Goal: Check status: Check status

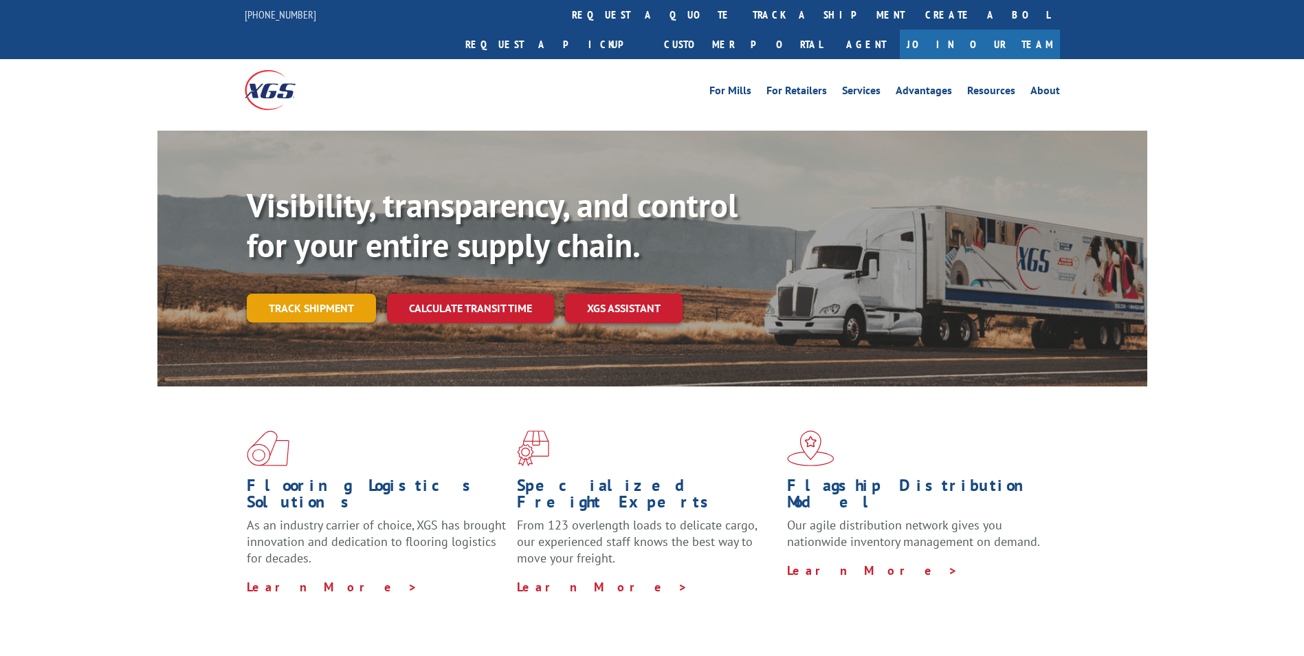
click at [330, 294] on link "Track shipment" at bounding box center [311, 308] width 129 height 29
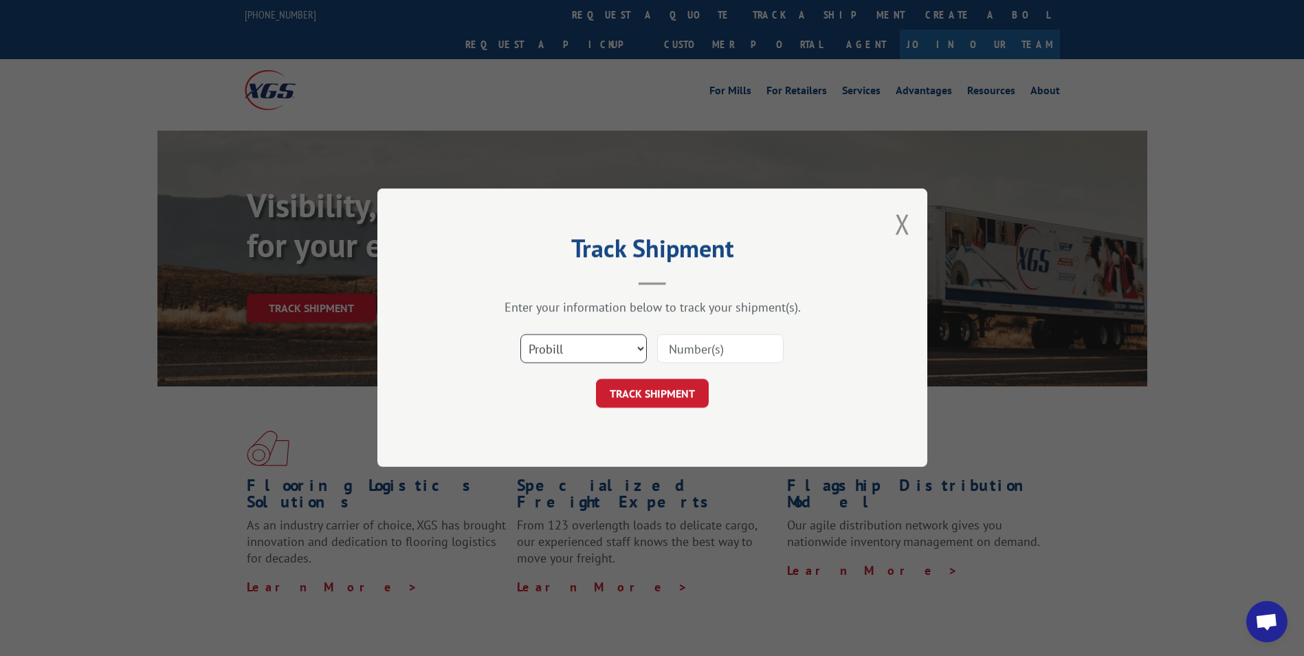
click at [630, 351] on select "Select category... Probill BOL PO" at bounding box center [583, 349] width 126 height 29
select select "bol"
click at [520, 335] on select "Select category... Probill BOL PO" at bounding box center [583, 349] width 126 height 29
click at [725, 343] on input at bounding box center [720, 349] width 126 height 29
paste input "3387728"
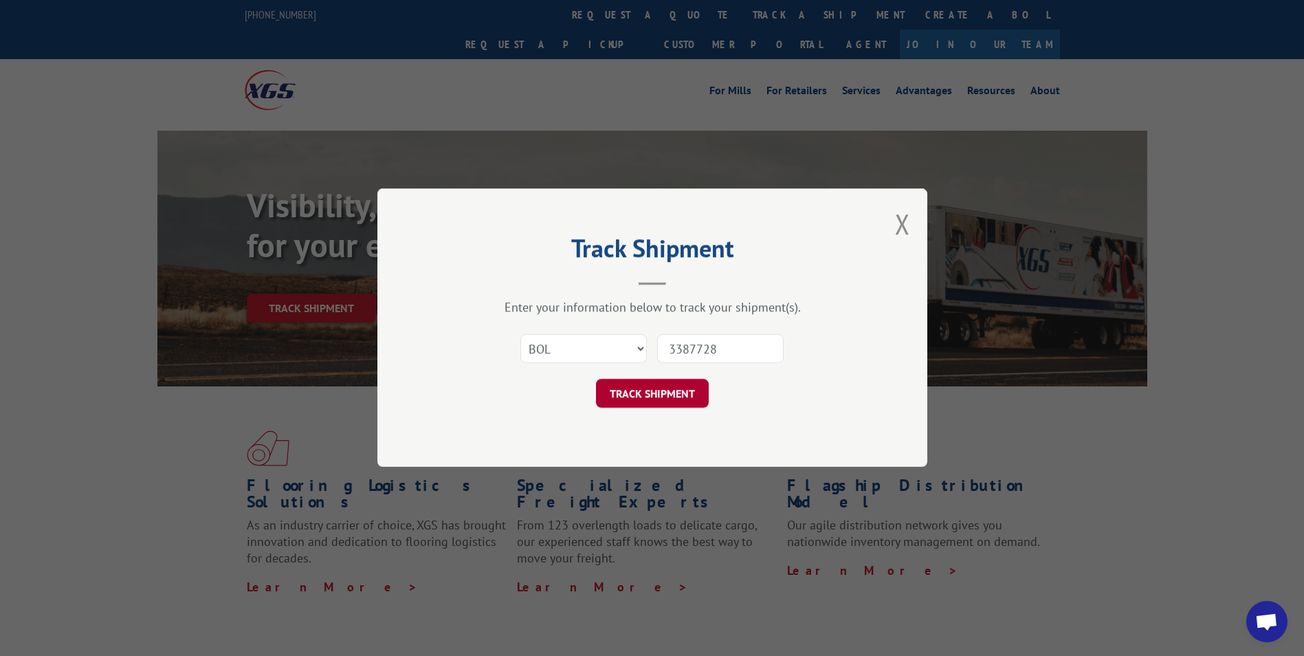
type input "3387728"
click at [690, 398] on button "TRACK SHIPMENT" at bounding box center [652, 393] width 113 height 29
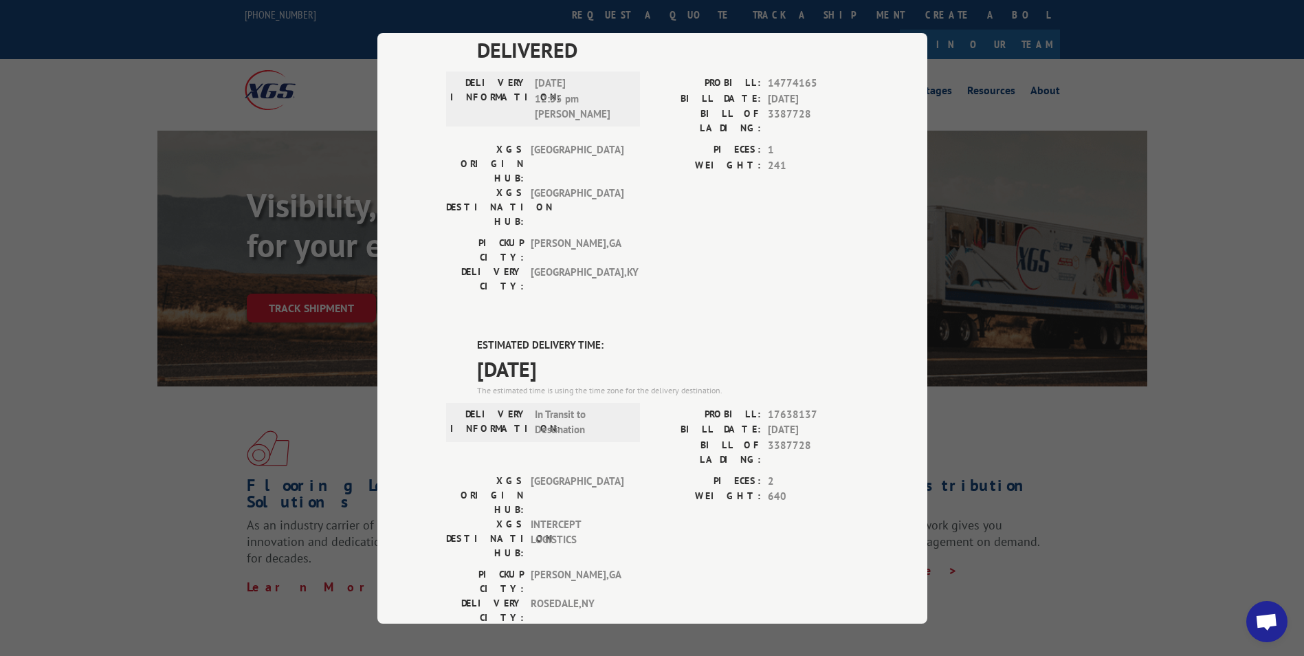
scroll to position [206, 0]
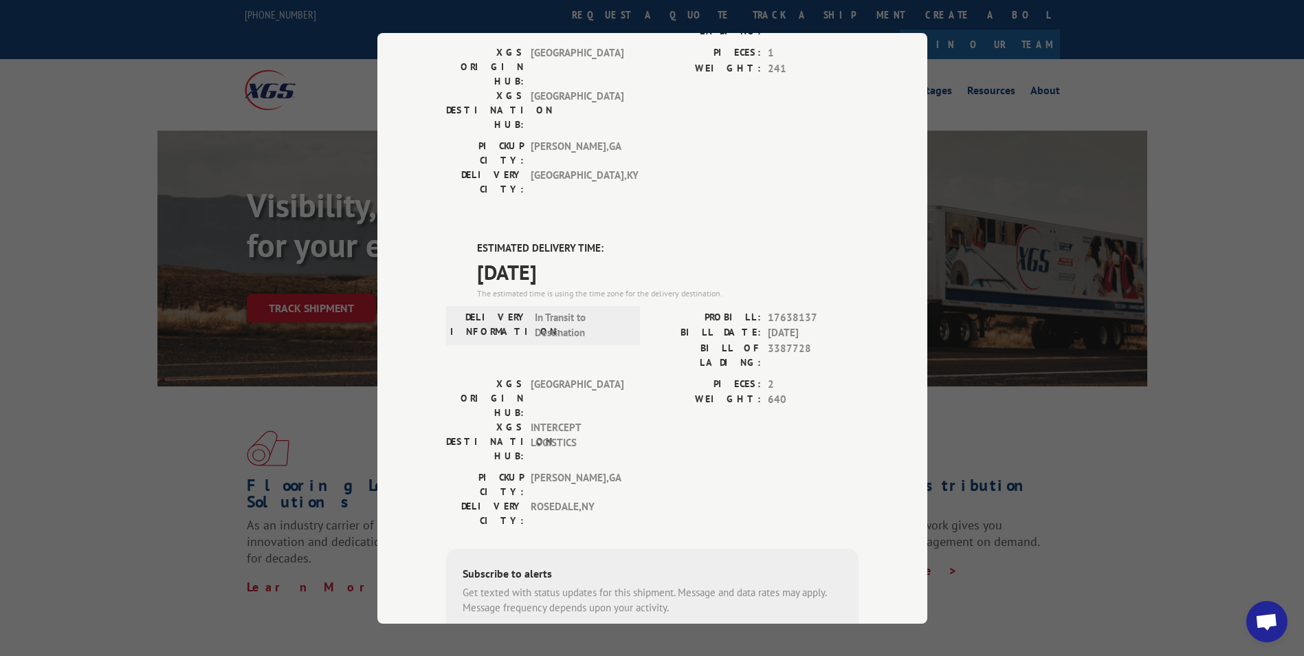
drag, startPoint x: 1187, startPoint y: 131, endPoint x: 1033, endPoint y: 164, distance: 158.2
click at [1182, 131] on div "Track Shipment DELIVERED DELIVERY INFORMATION: [DATE] 12:55 pm [PERSON_NAME]: 1…" at bounding box center [652, 328] width 1304 height 656
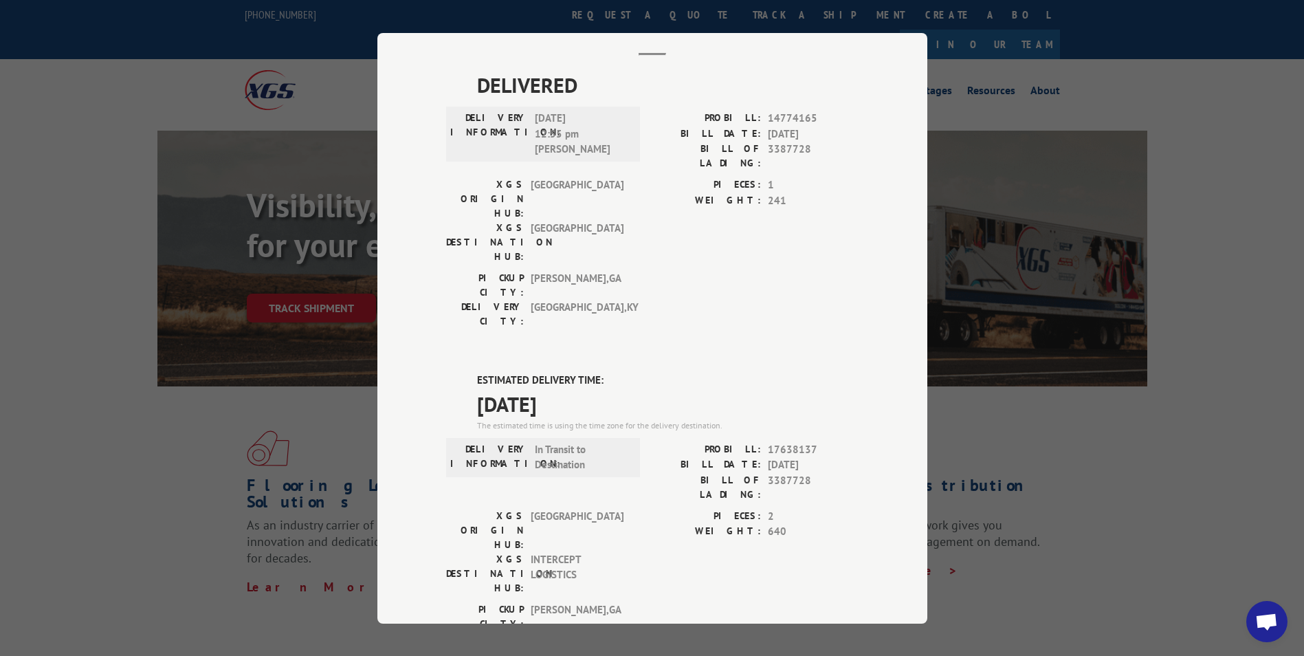
scroll to position [0, 0]
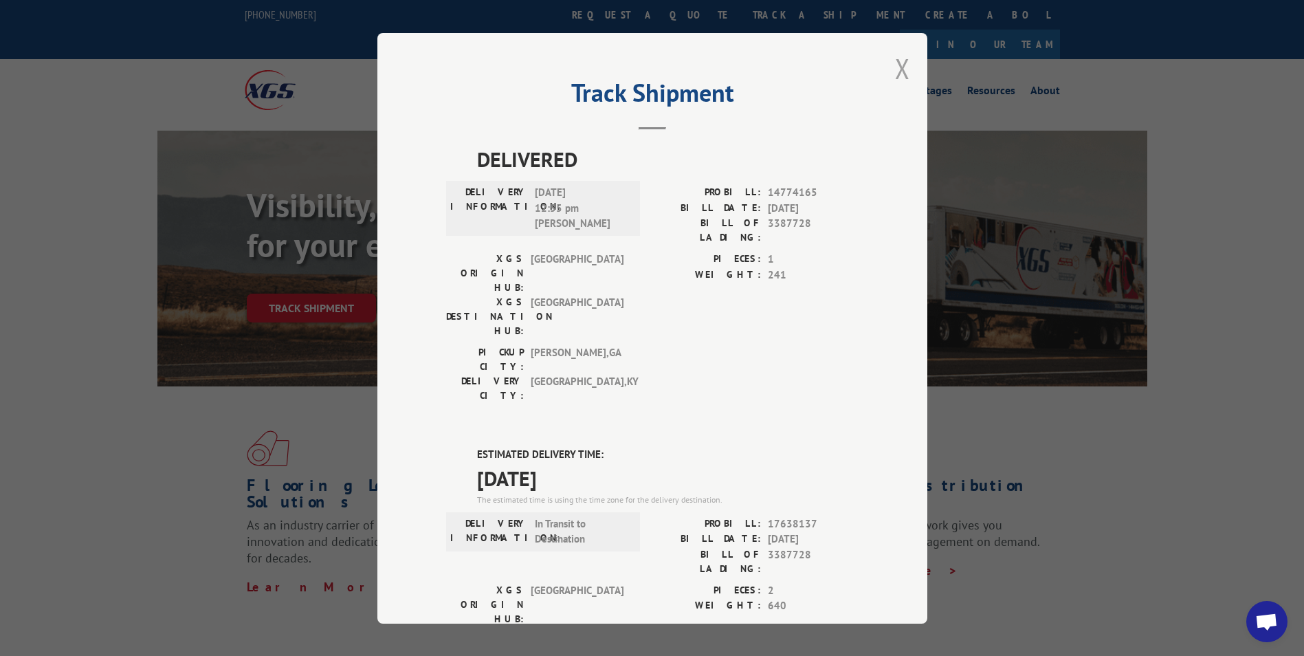
click at [896, 75] on button "Close modal" at bounding box center [902, 68] width 15 height 36
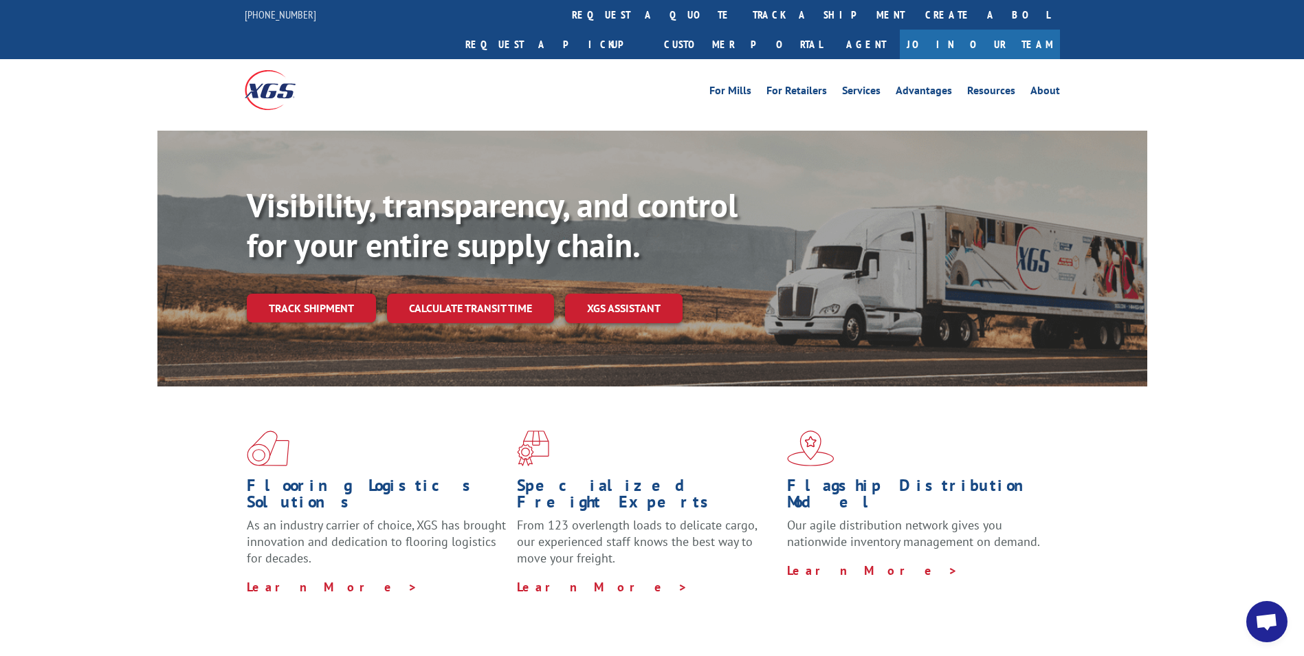
click at [350, 294] on link "Track shipment" at bounding box center [311, 308] width 129 height 29
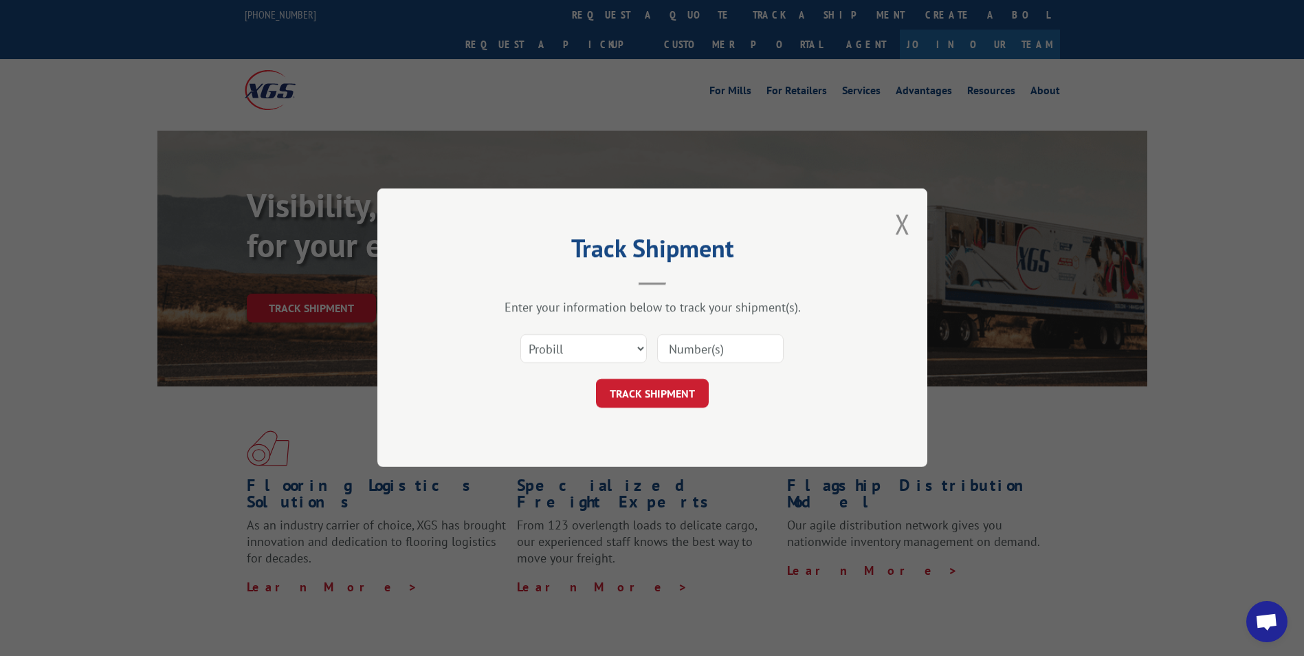
drag, startPoint x: 619, startPoint y: 324, endPoint x: 619, endPoint y: 343, distance: 19.3
click at [619, 329] on div "Enter your information below to track your shipment(s). Select category... Prob…" at bounding box center [652, 354] width 412 height 109
click at [619, 349] on select "Select category... Probill BOL PO" at bounding box center [583, 349] width 126 height 29
select select "bol"
click at [520, 335] on select "Select category... Probill BOL PO" at bounding box center [583, 349] width 126 height 29
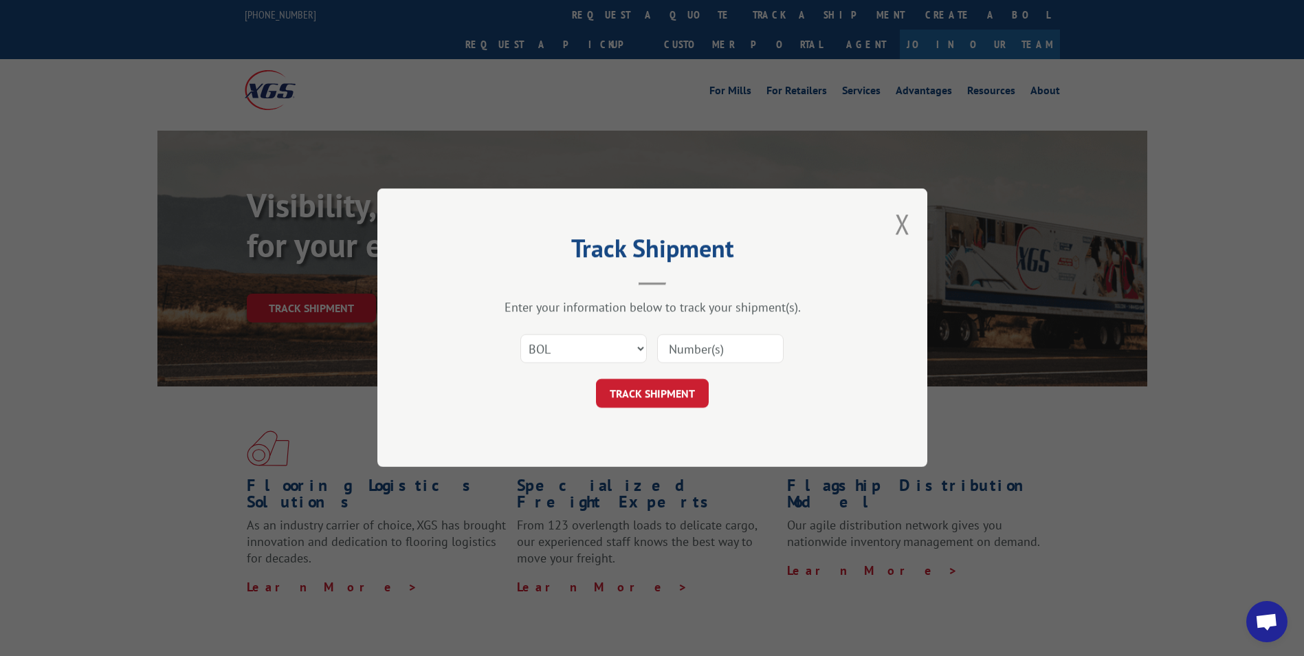
click at [687, 361] on input at bounding box center [720, 349] width 126 height 29
paste input "3377821"
type input "3377821"
click at [661, 394] on button "TRACK SHIPMENT" at bounding box center [652, 393] width 113 height 29
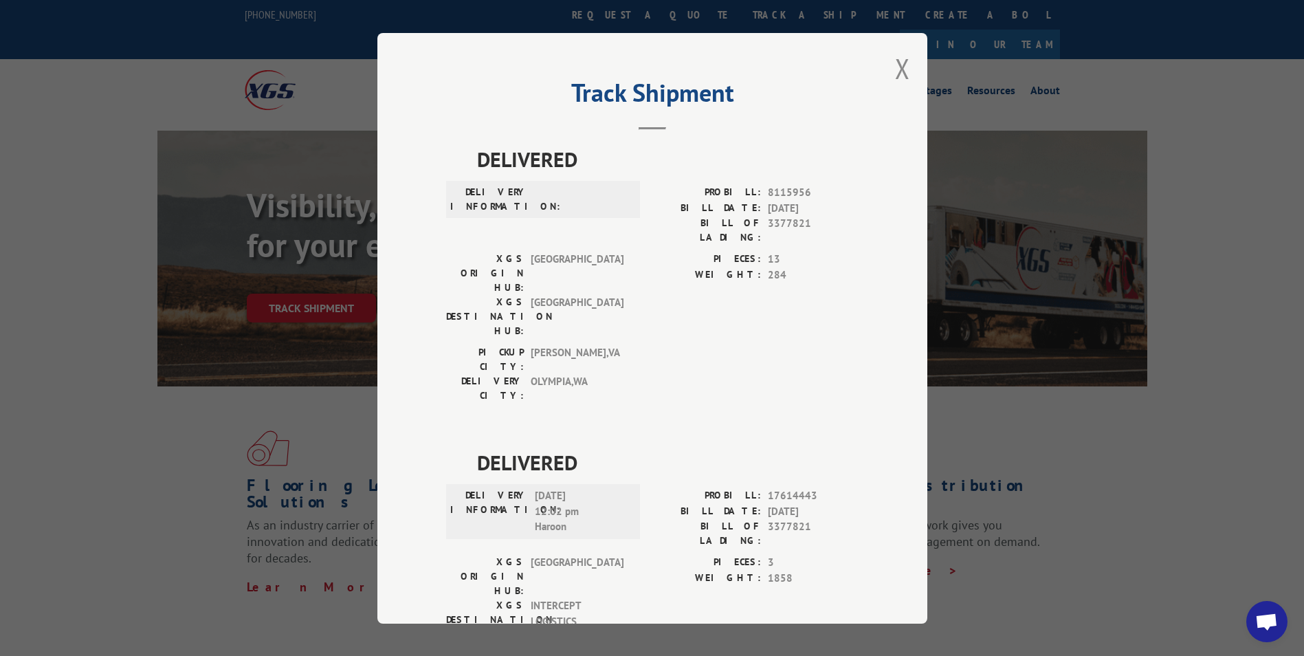
scroll to position [27, 0]
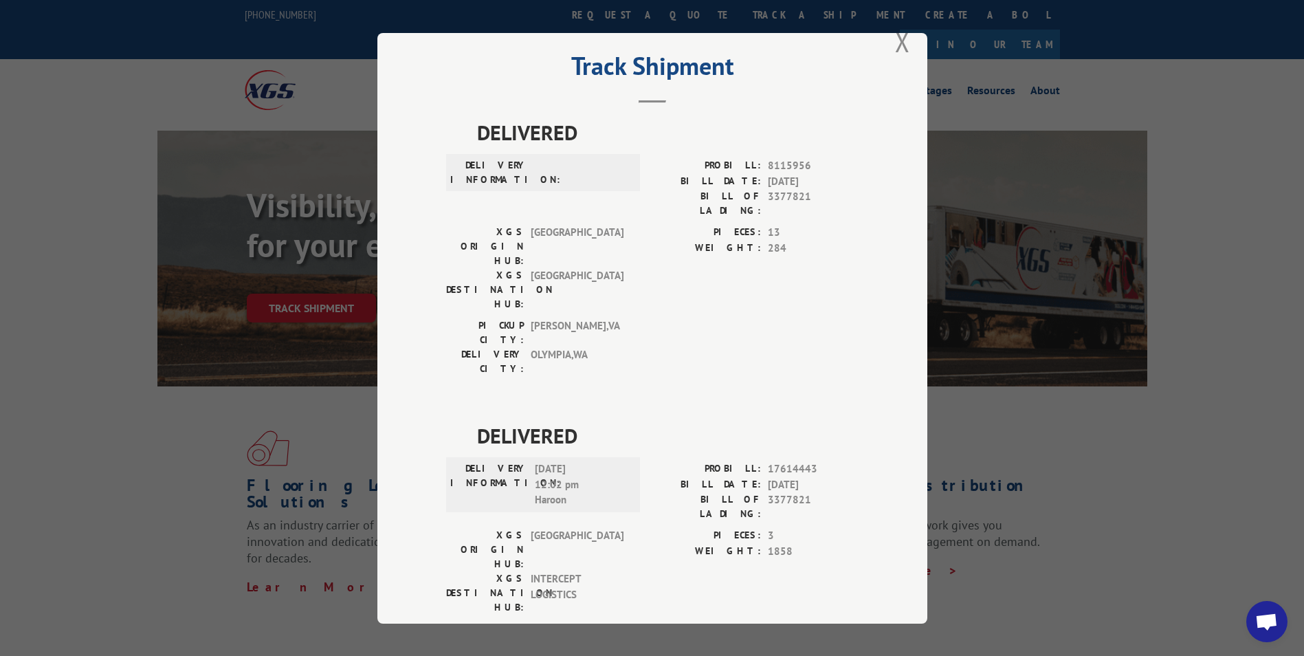
click at [910, 50] on div "Track Shipment DELIVERED DELIVERY INFORMATION: PROBILL: 8115956 BILL DATE: [DAT…" at bounding box center [652, 328] width 550 height 591
